Goal: Understand process/instructions: Learn how to perform a task or action

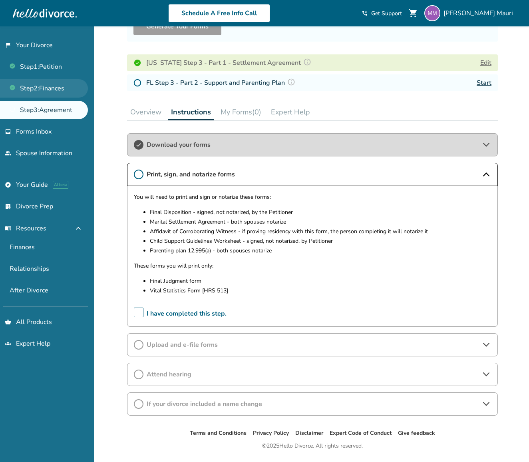
click at [67, 90] on link "Step 2 : Finances" at bounding box center [44, 88] width 88 height 18
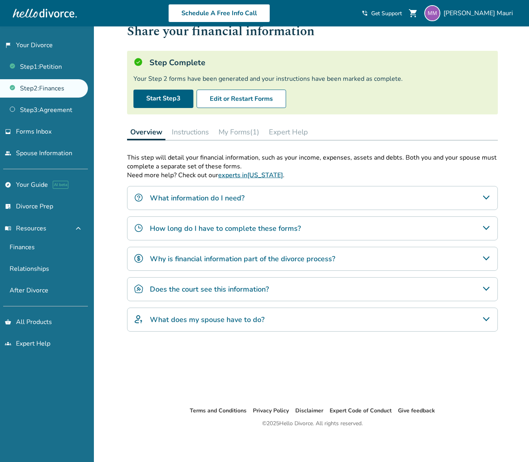
click at [237, 131] on button "My Forms (1)" at bounding box center [238, 132] width 47 height 16
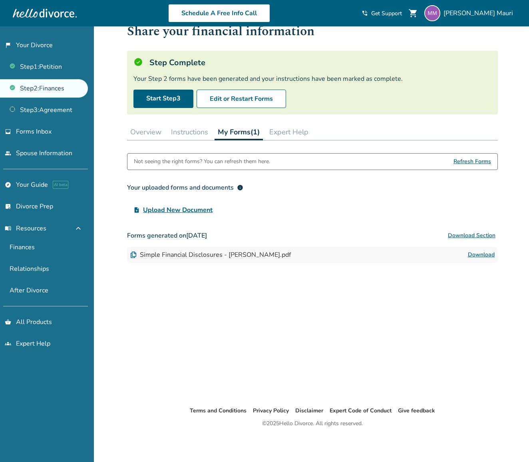
click at [193, 130] on button "Instructions" at bounding box center [190, 132] width 44 height 16
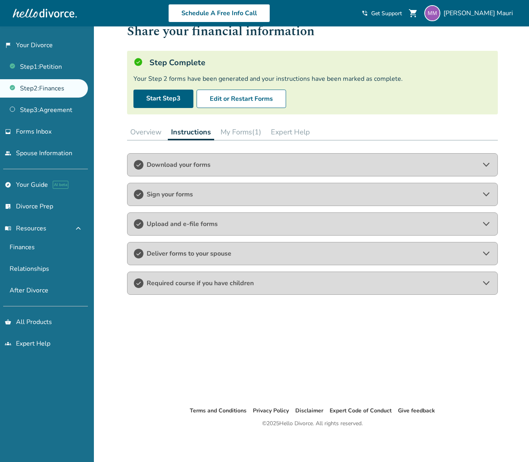
click at [218, 162] on span "Download your forms" at bounding box center [313, 164] width 332 height 9
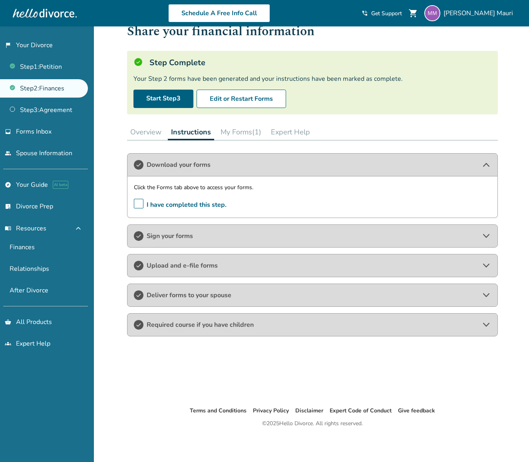
click at [215, 235] on span "Sign your forms" at bounding box center [313, 235] width 332 height 9
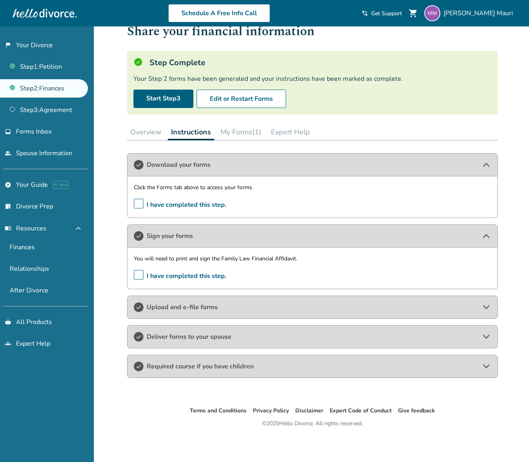
click at [211, 304] on span "Upload and e-file forms" at bounding box center [313, 307] width 332 height 9
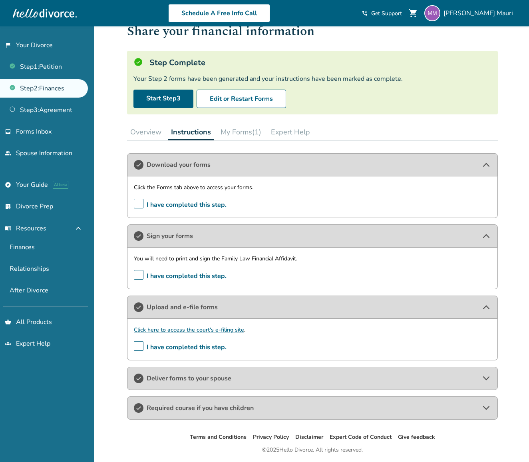
click at [223, 390] on div "Download your forms Click the Forms tab above to access your forms. I have comp…" at bounding box center [312, 286] width 371 height 266
drag, startPoint x: 225, startPoint y: 379, endPoint x: 225, endPoint y: 383, distance: 4.0
click at [225, 379] on span "Deliver forms to your spouse" at bounding box center [313, 378] width 332 height 9
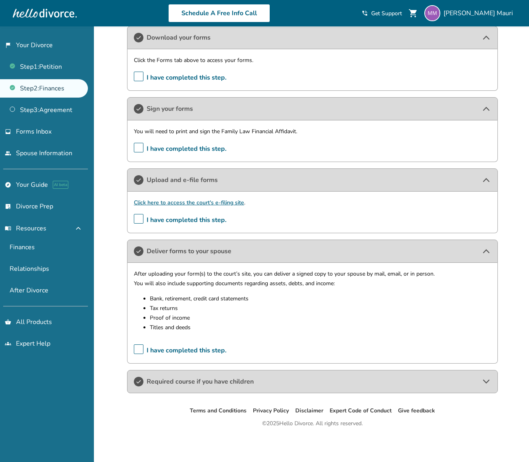
scroll to position [154, 0]
click at [212, 382] on span "Required course if you have children" at bounding box center [313, 381] width 332 height 9
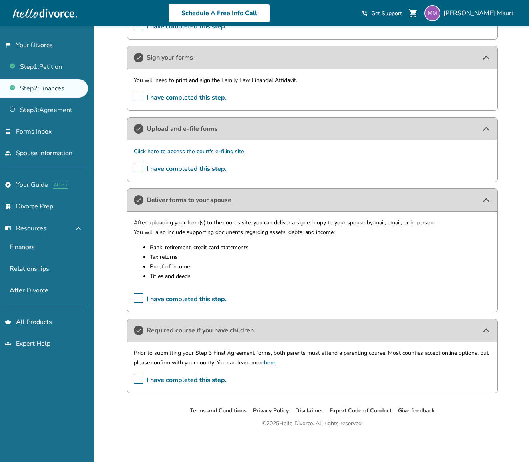
scroll to position [205, 0]
click at [62, 64] on link "Step 1 : Petition" at bounding box center [44, 67] width 88 height 18
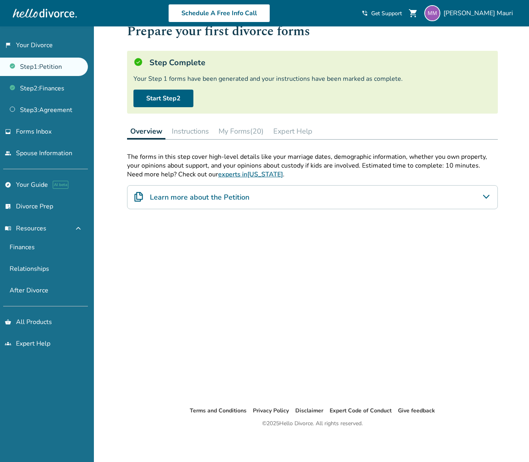
scroll to position [26, 0]
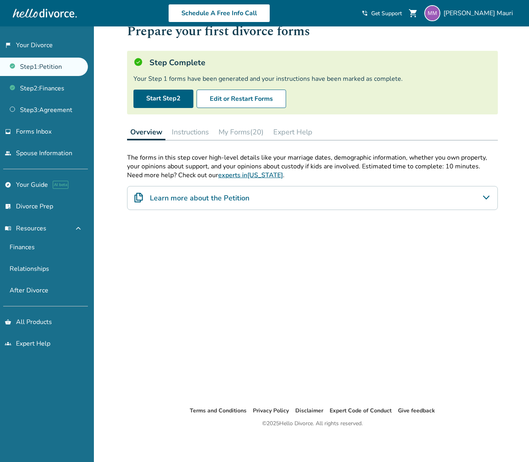
click at [194, 132] on button "Instructions" at bounding box center [191, 132] width 44 height 16
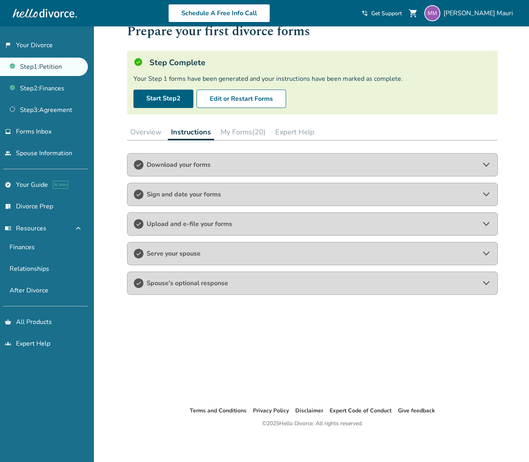
click at [206, 194] on span "Sign and date your forms" at bounding box center [313, 194] width 332 height 9
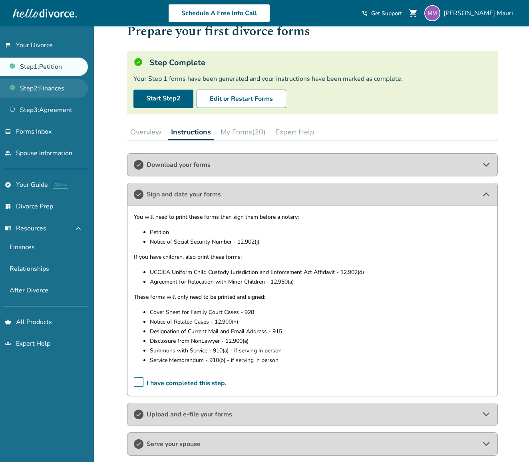
click at [46, 89] on link "Step 2 : Finances" at bounding box center [44, 88] width 88 height 18
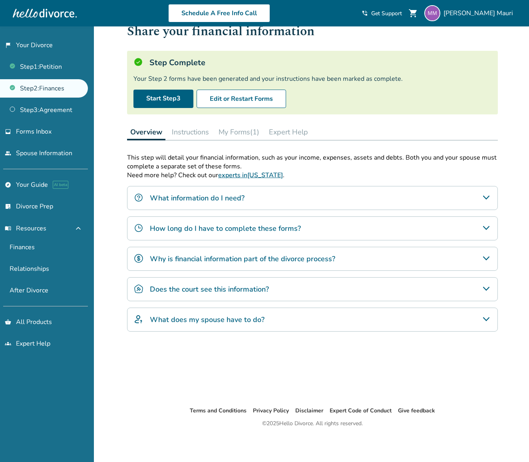
click at [192, 129] on button "Instructions" at bounding box center [191, 132] width 44 height 16
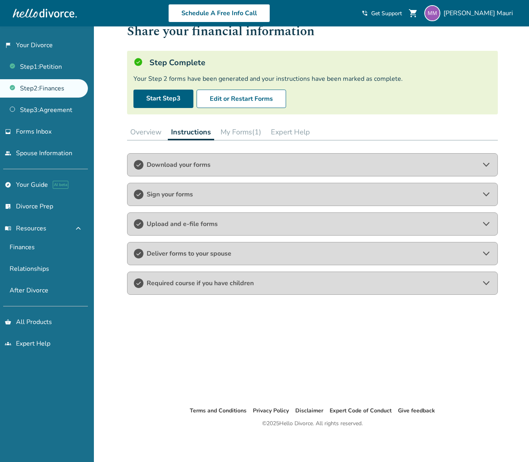
click at [175, 162] on span "Download your forms" at bounding box center [313, 164] width 332 height 9
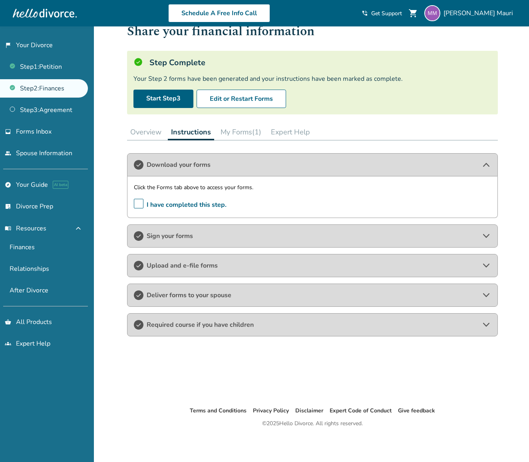
click at [243, 135] on button "My Forms (1)" at bounding box center [240, 132] width 47 height 16
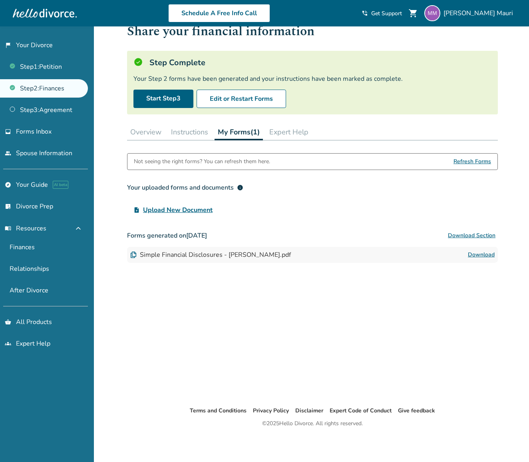
click at [148, 128] on button "Overview" at bounding box center [146, 132] width 38 height 16
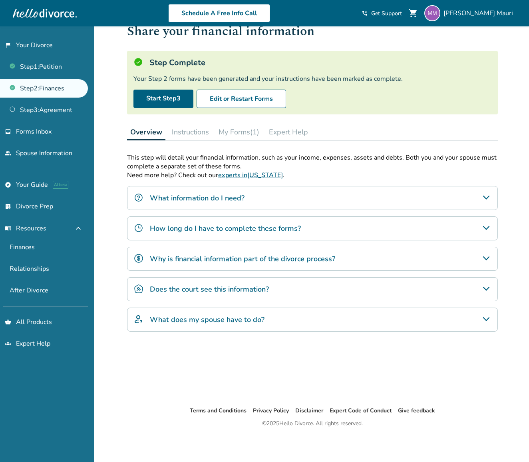
click at [193, 130] on button "Instructions" at bounding box center [191, 132] width 44 height 16
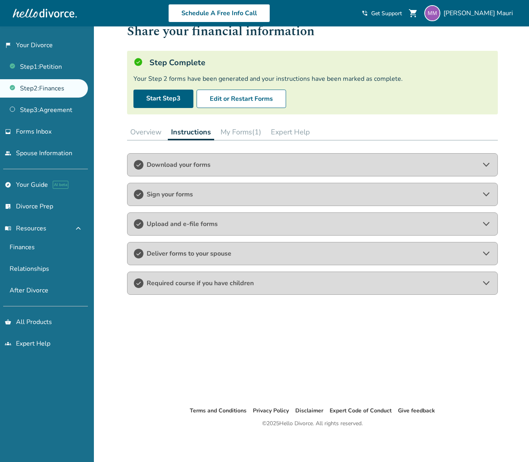
click at [186, 200] on div "Sign your forms" at bounding box center [312, 194] width 371 height 23
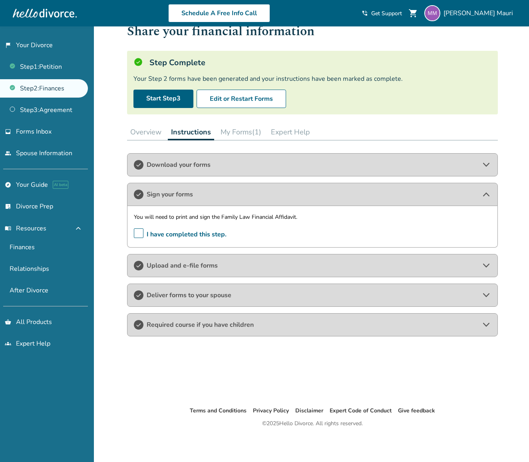
click at [193, 267] on span "Upload and e-file forms" at bounding box center [313, 265] width 332 height 9
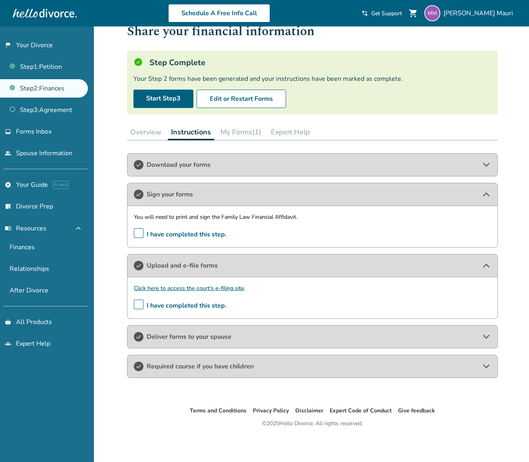
drag, startPoint x: 207, startPoint y: 336, endPoint x: 211, endPoint y: 337, distance: 4.1
click at [208, 337] on span "Deliver forms to your spouse" at bounding box center [313, 336] width 332 height 9
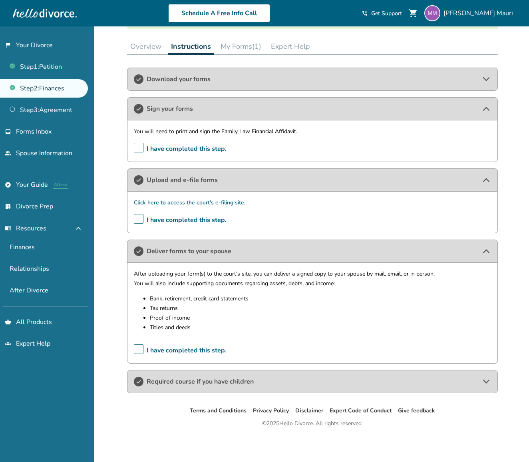
click at [224, 385] on span "Required course if you have children" at bounding box center [313, 381] width 332 height 9
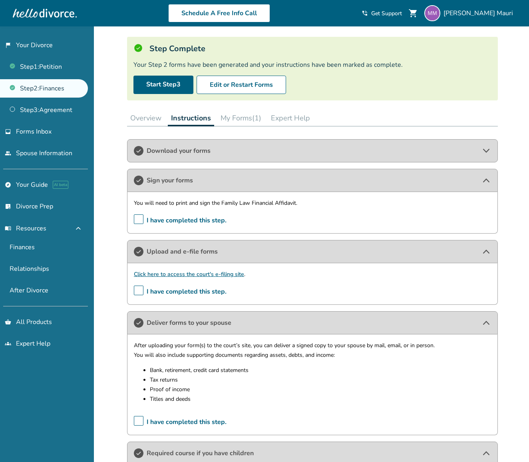
scroll to position [34, 0]
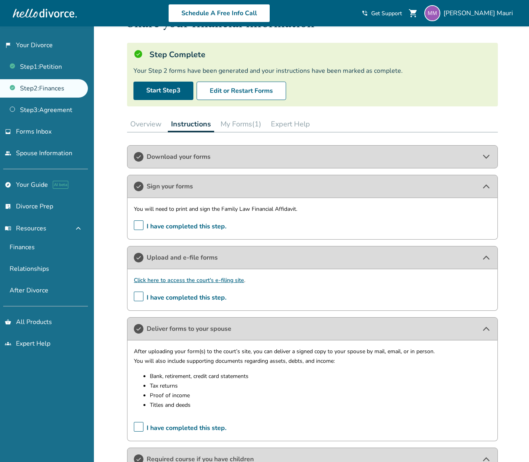
click at [185, 155] on span "Download your forms" at bounding box center [313, 156] width 332 height 9
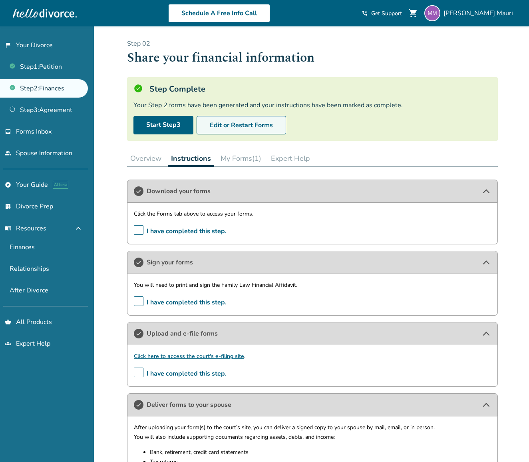
scroll to position [0, 0]
click at [151, 163] on button "Overview" at bounding box center [146, 158] width 38 height 16
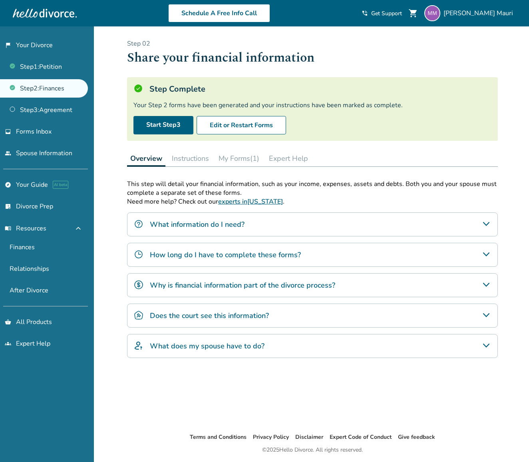
click at [251, 230] on div "What information do I need?" at bounding box center [312, 224] width 371 height 24
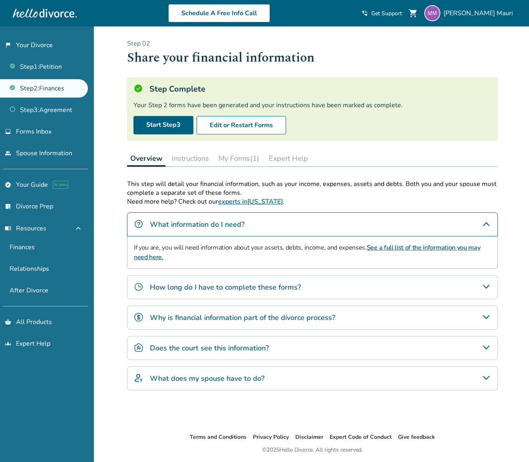
click at [282, 272] on div "This step will detail your financial information, such as your income, expenses…" at bounding box center [312, 285] width 371 height 211
click at [284, 288] on h4 "How long do I have to complete these forms?" at bounding box center [225, 287] width 151 height 10
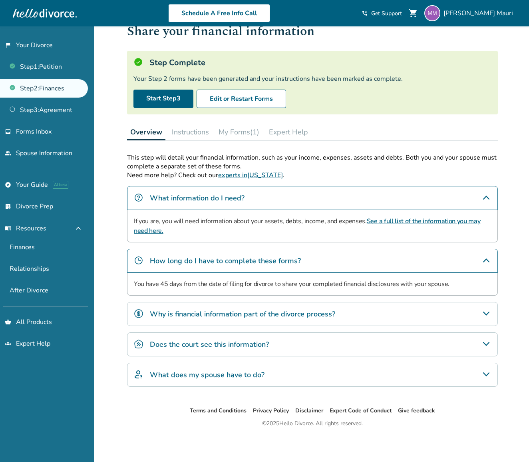
scroll to position [26, 0]
